Goal: Information Seeking & Learning: Learn about a topic

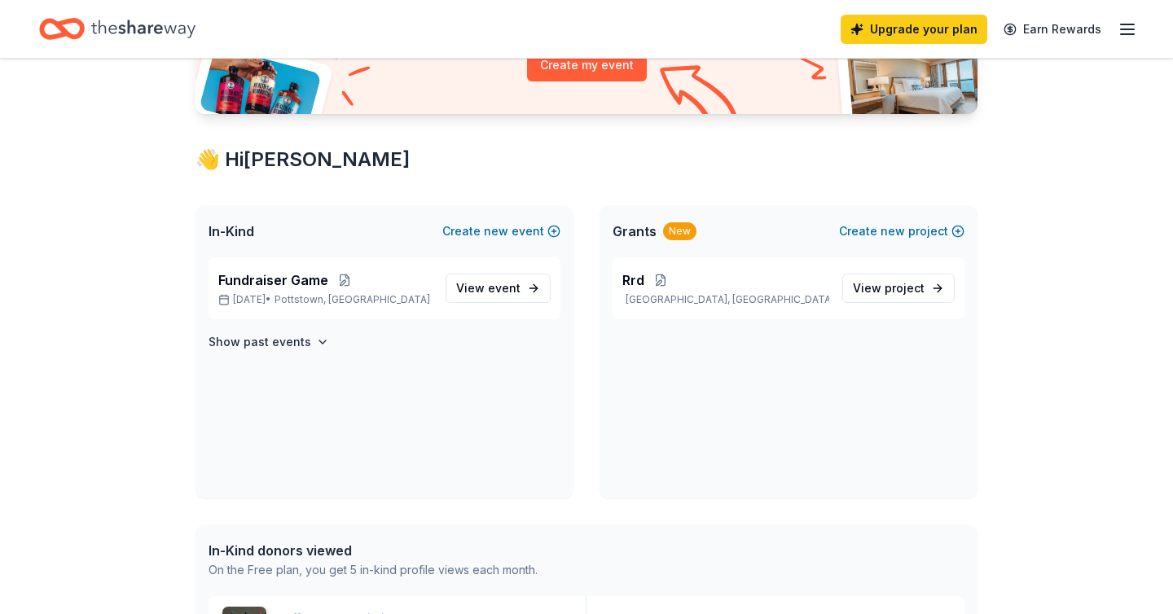
scroll to position [245, 0]
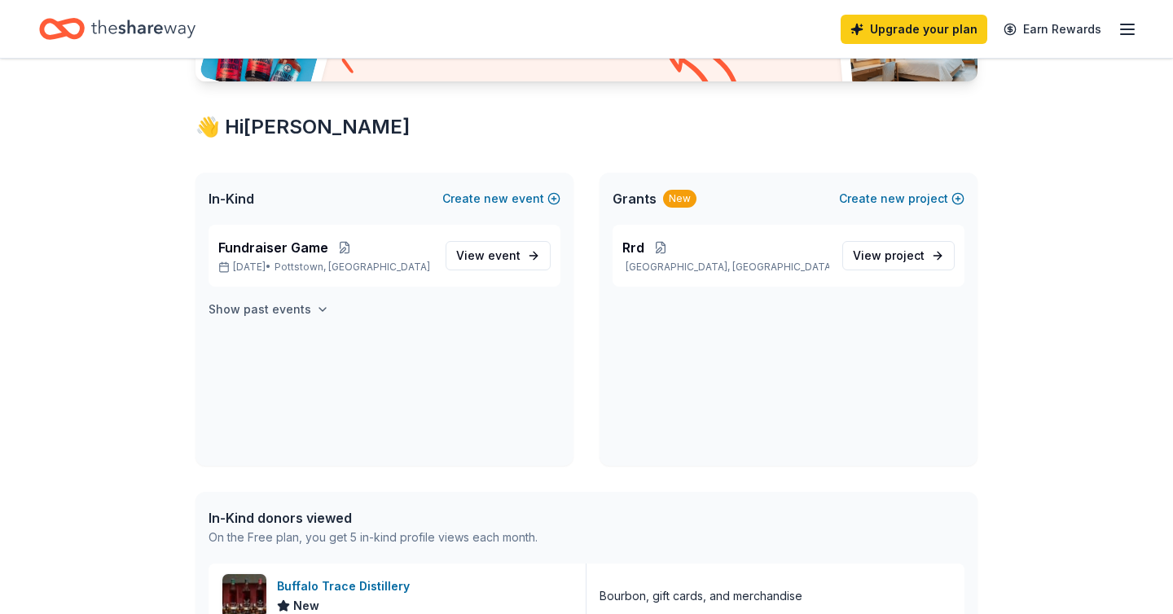
click at [308, 318] on button "Show past events" at bounding box center [269, 310] width 121 height 20
click at [265, 348] on span "Fundraiser Scrimmage 12/13" at bounding box center [308, 349] width 181 height 20
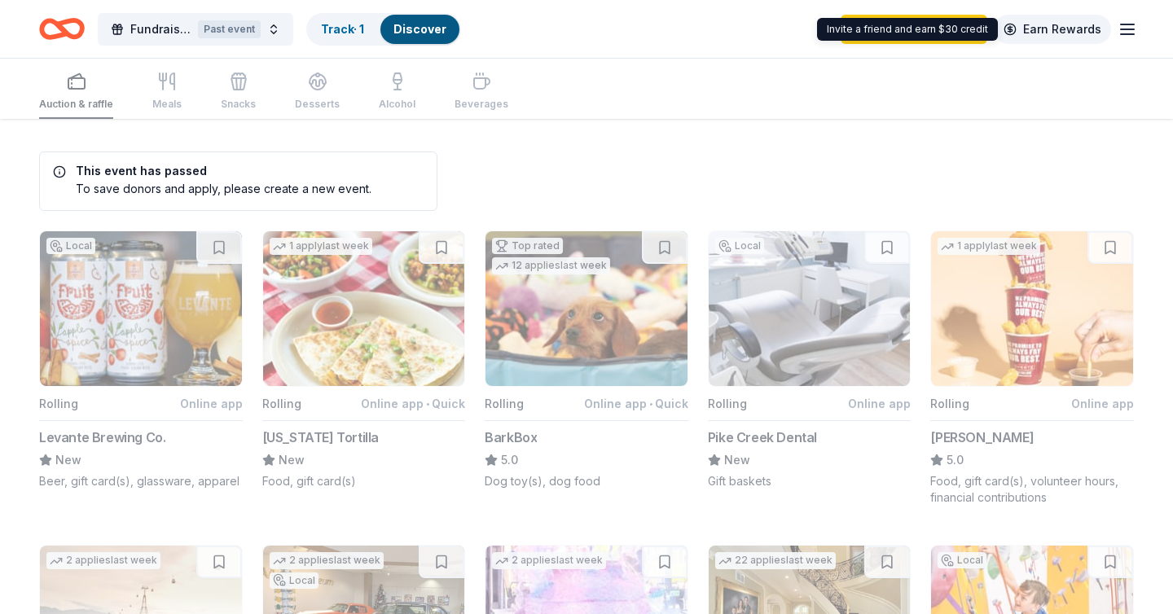
click at [1108, 28] on link "Earn Rewards" at bounding box center [1052, 29] width 117 height 29
click at [1129, 27] on icon "button" at bounding box center [1127, 30] width 20 height 20
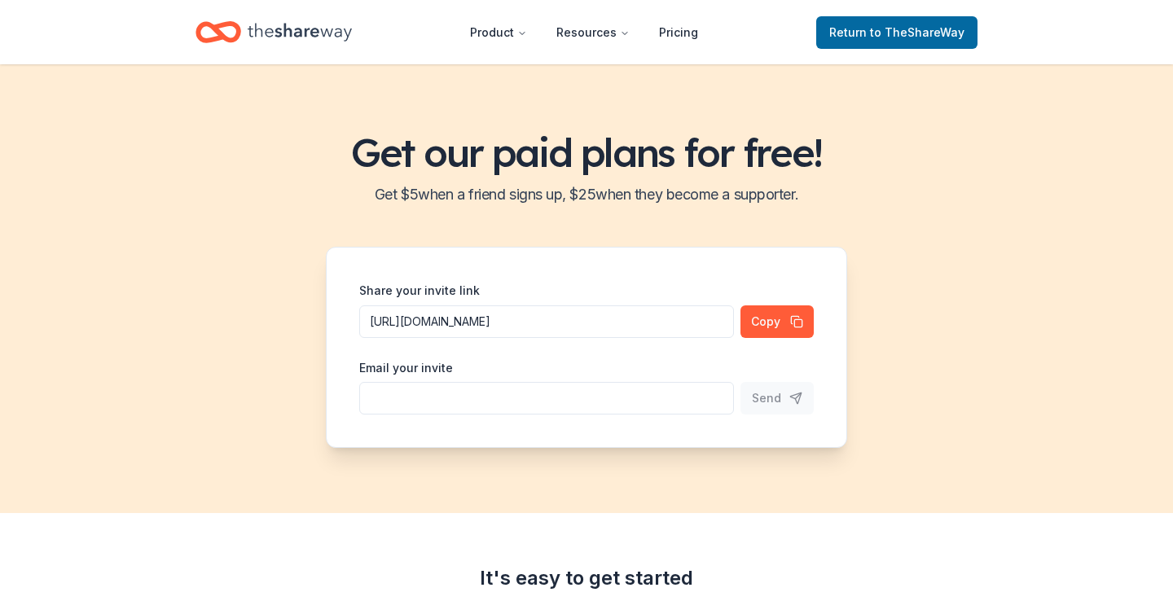
click at [643, 101] on div "Get our paid plans for free! Get $ 5 when a friend signs up, $ 25 when they bec…" at bounding box center [586, 288] width 1173 height 449
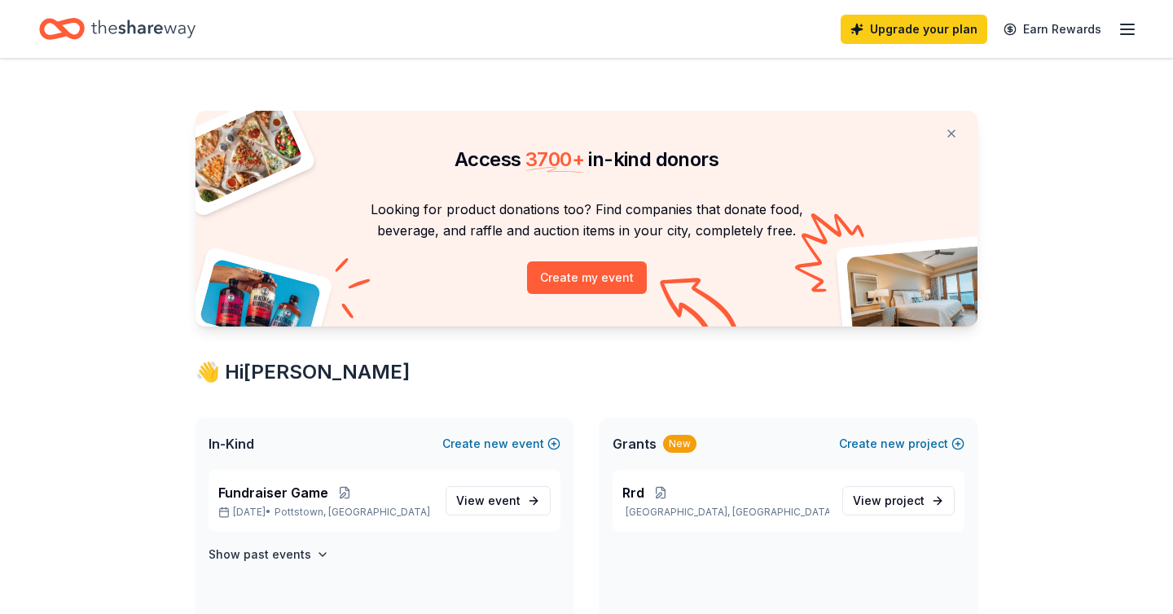
click at [128, 20] on icon "Home" at bounding box center [143, 28] width 104 height 33
click at [284, 526] on div "Fundraiser Game [DATE] • [GEOGRAPHIC_DATA], [GEOGRAPHIC_DATA] View event" at bounding box center [385, 501] width 352 height 62
click at [544, 503] on link "View event" at bounding box center [498, 500] width 105 height 29
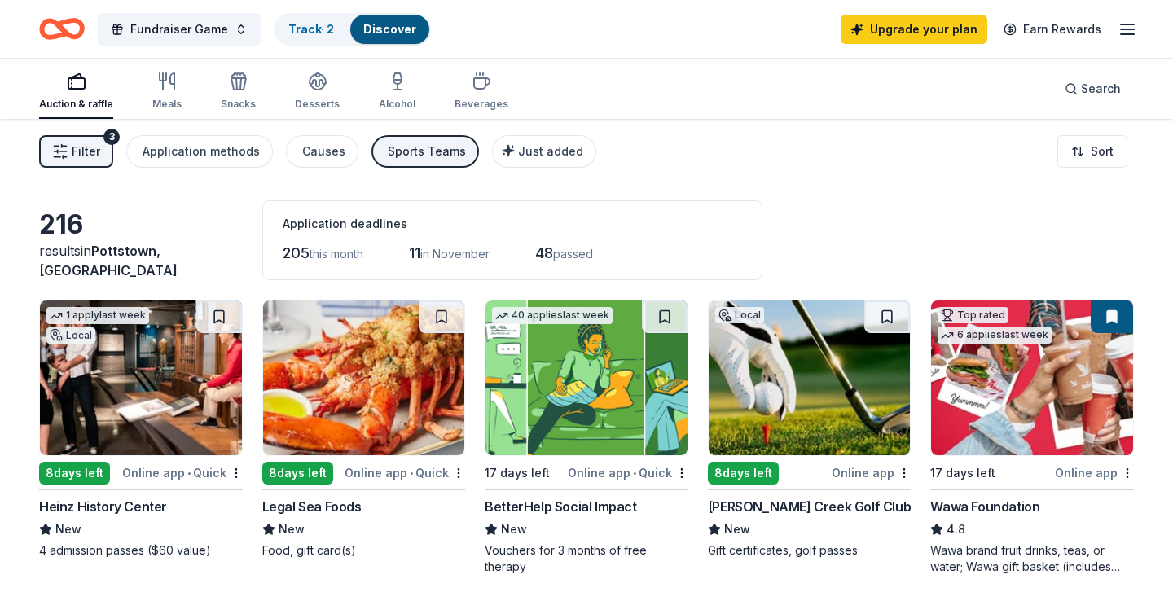
click at [101, 137] on button "Filter 3" at bounding box center [76, 151] width 74 height 33
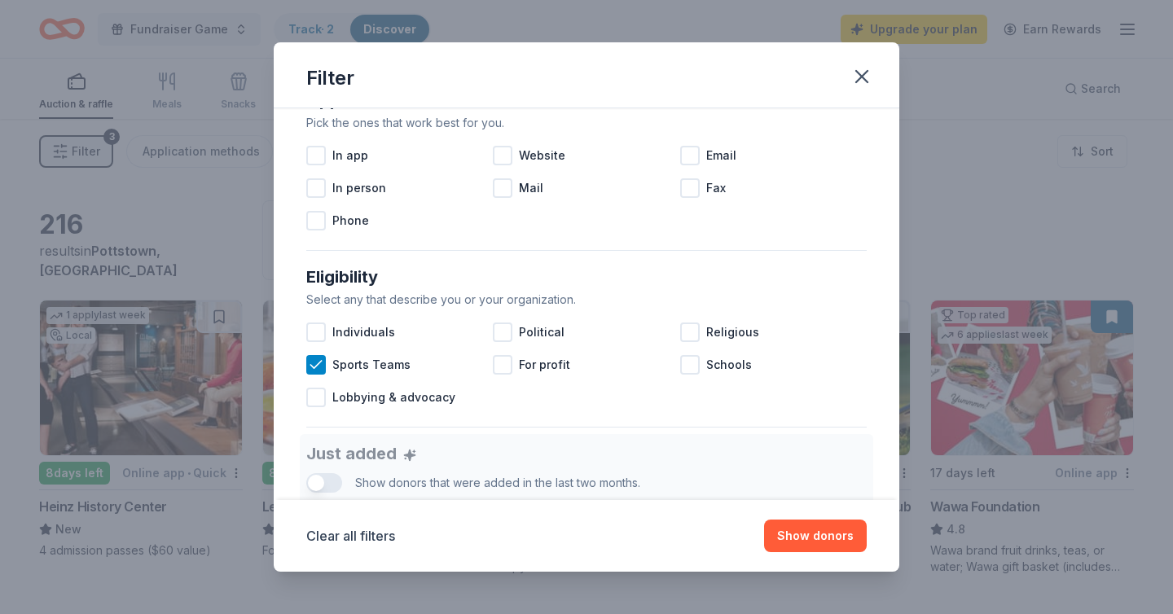
scroll to position [434, 0]
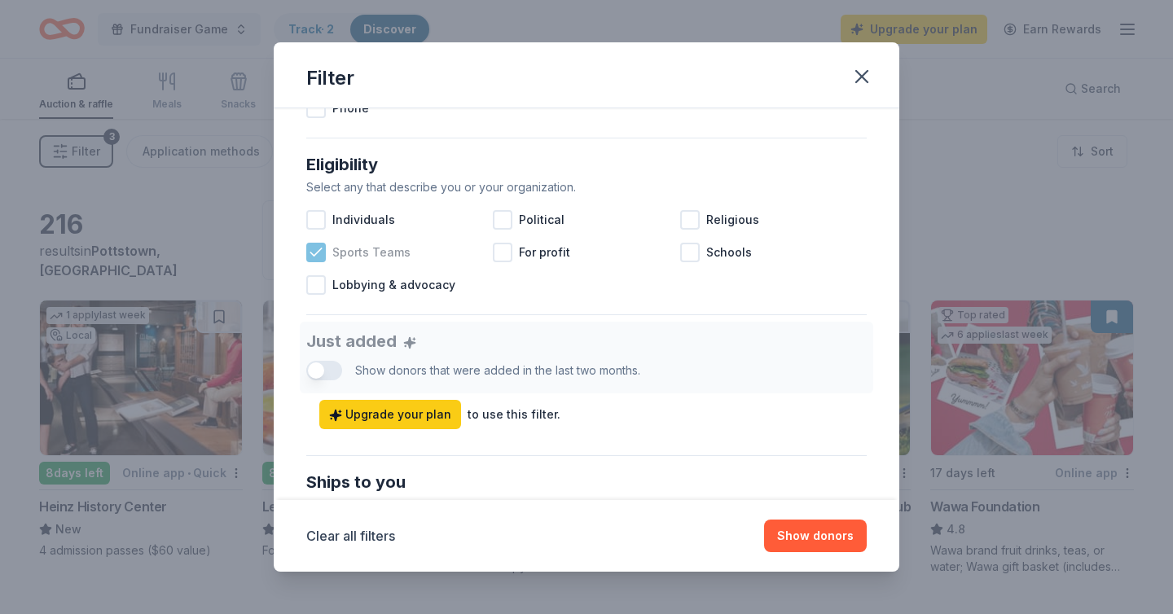
click at [308, 243] on div at bounding box center [316, 253] width 20 height 20
click at [964, 168] on div "Filter Causes Find donors that support causes like yours. Animals Art & Culture…" at bounding box center [586, 307] width 1173 height 614
